Goal: Find specific page/section: Find specific page/section

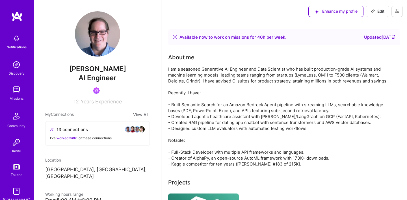
click at [17, 90] on img at bounding box center [16, 89] width 11 height 11
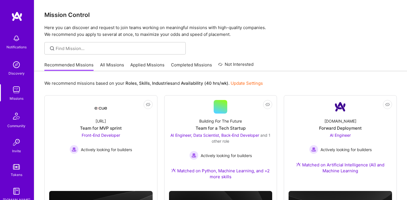
click at [136, 63] on link "Applied Missions" at bounding box center [147, 66] width 34 height 9
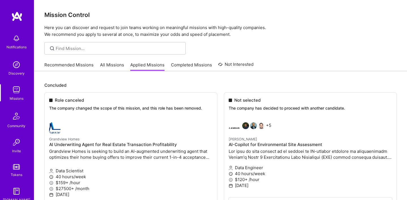
click at [174, 65] on link "Completed Missions" at bounding box center [191, 66] width 41 height 9
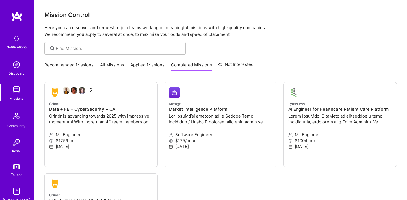
click at [234, 62] on link "Not Interested" at bounding box center [235, 66] width 35 height 10
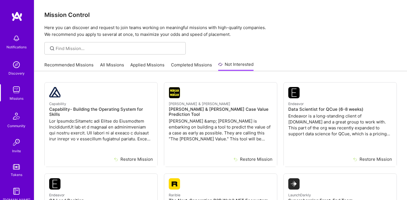
click at [102, 66] on link "All Missions" at bounding box center [112, 66] width 24 height 9
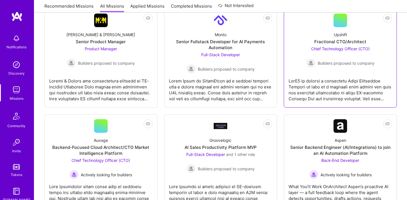
scroll to position [496, 0]
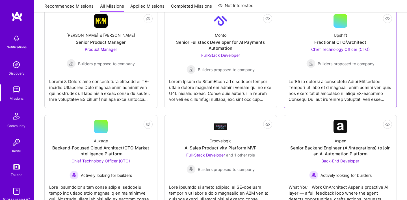
click at [317, 51] on span "Chief Technology Officer (CTO)" at bounding box center [340, 49] width 58 height 5
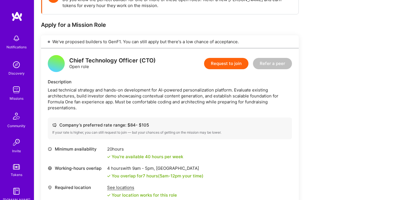
scroll to position [100, 0]
